Goal: Transaction & Acquisition: Purchase product/service

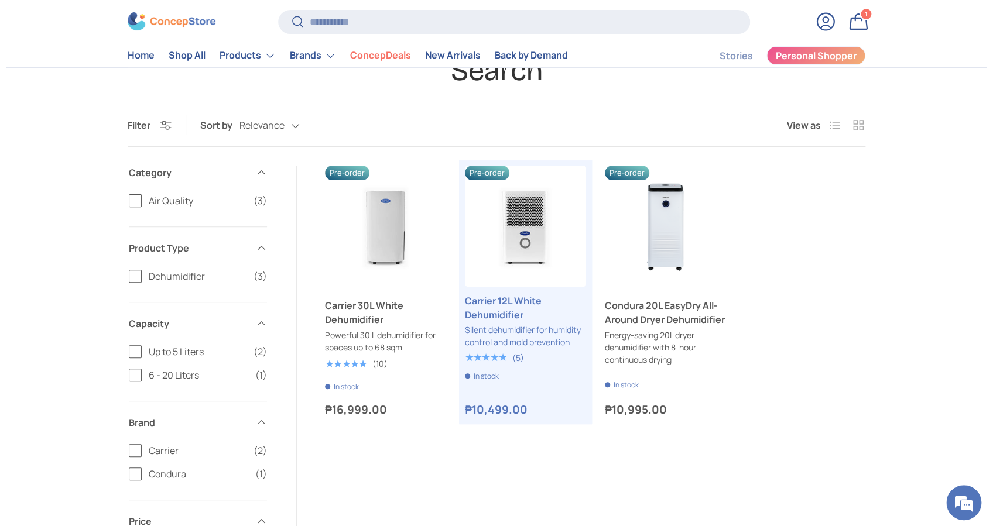
scroll to position [78, 0]
click at [399, 25] on input "Search" at bounding box center [508, 22] width 472 height 24
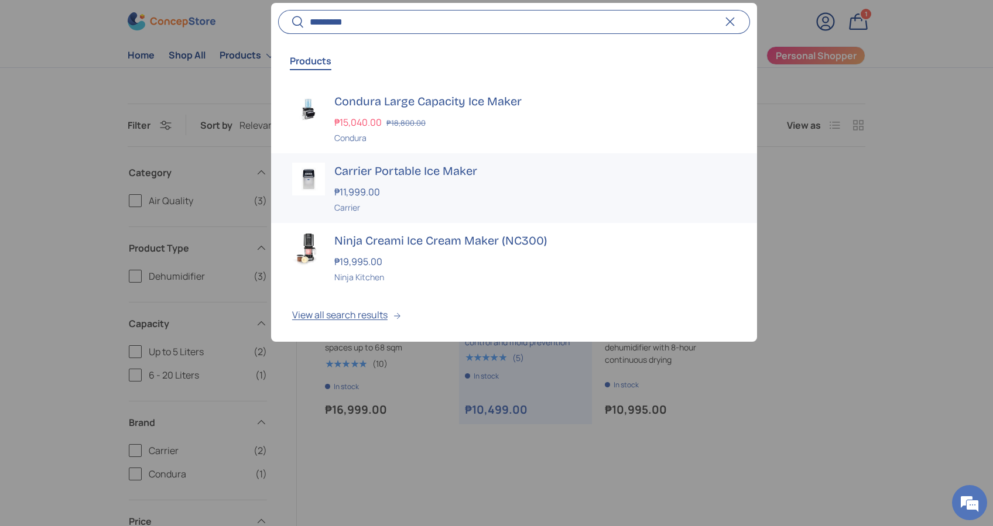
type input "*********"
click at [376, 179] on div "Carrier Portable Ice Maker ₱11,999.00 Unit price / Unavailable Carrier" at bounding box center [535, 188] width 402 height 51
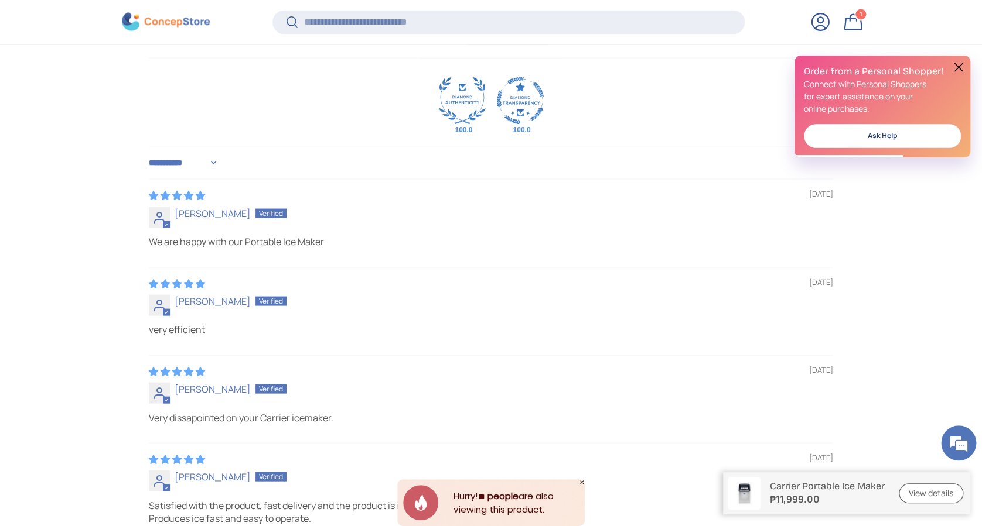
scroll to position [3282, 0]
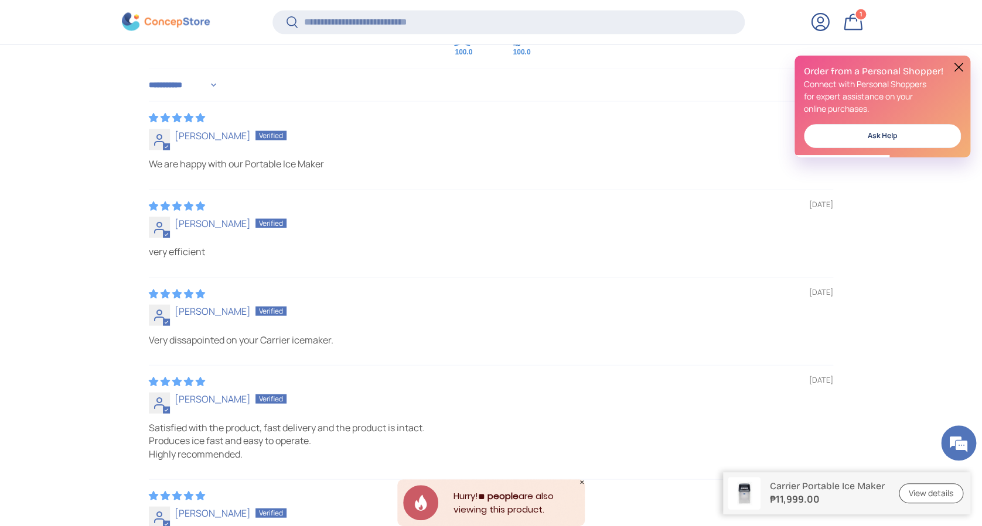
click at [955, 68] on button at bounding box center [958, 67] width 14 height 14
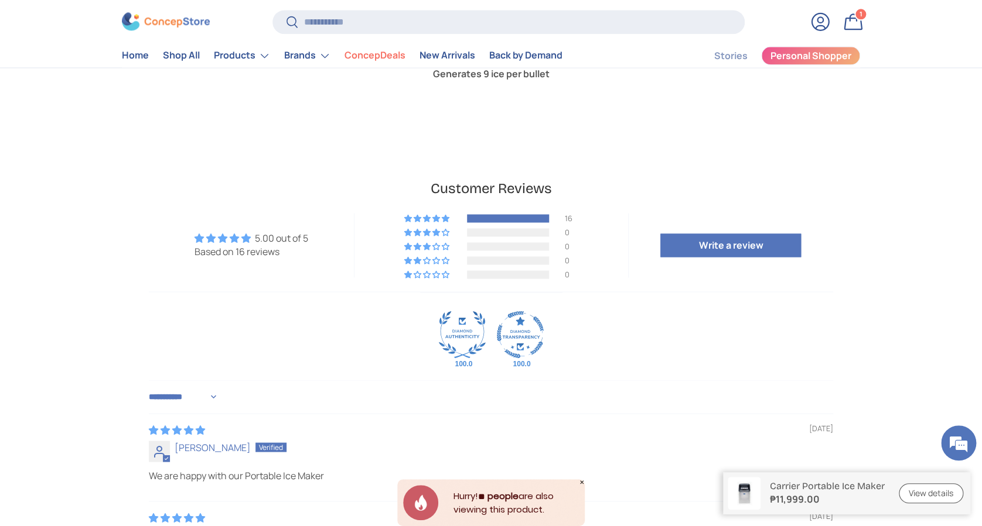
scroll to position [2894, 0]
